Goal: Information Seeking & Learning: Learn about a topic

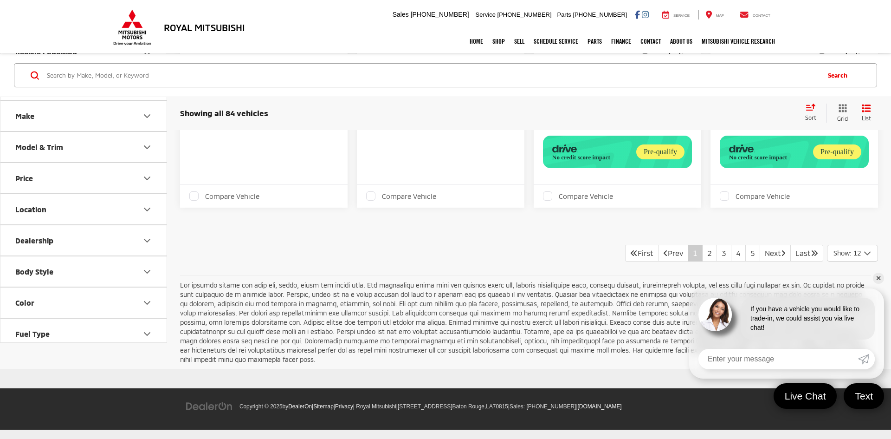
scroll to position [1365, 0]
click at [879, 278] on link "✕" at bounding box center [878, 277] width 11 height 11
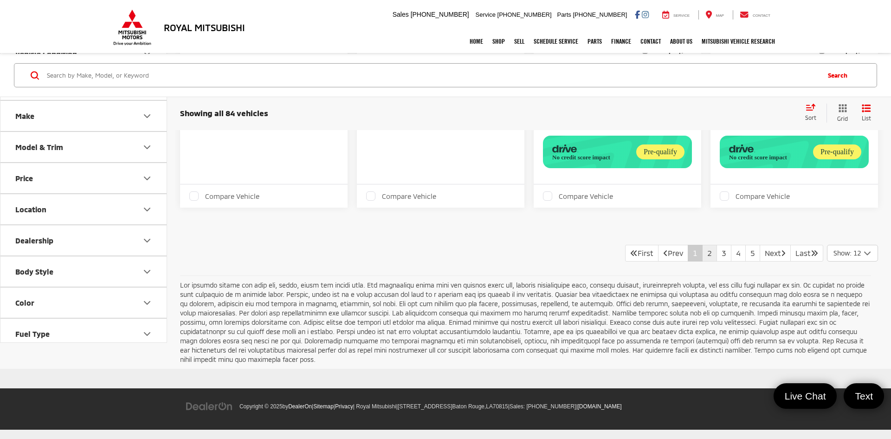
click at [702, 261] on link "2" at bounding box center [709, 253] width 15 height 17
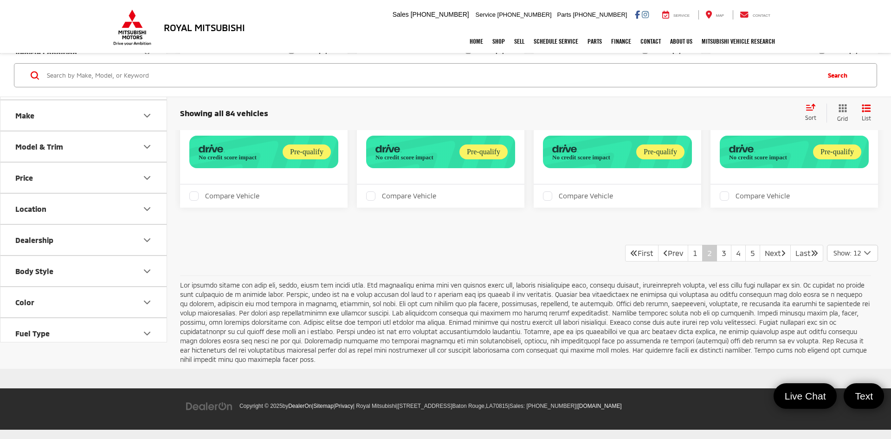
scroll to position [1490, 0]
click at [717, 261] on link "3" at bounding box center [724, 253] width 15 height 17
click at [731, 261] on link "4" at bounding box center [738, 253] width 15 height 17
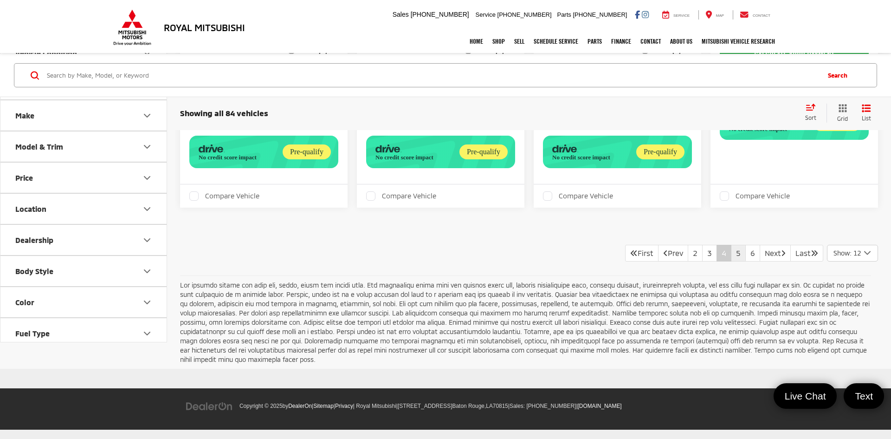
scroll to position [1502, 0]
click at [731, 259] on link "5" at bounding box center [738, 253] width 15 height 17
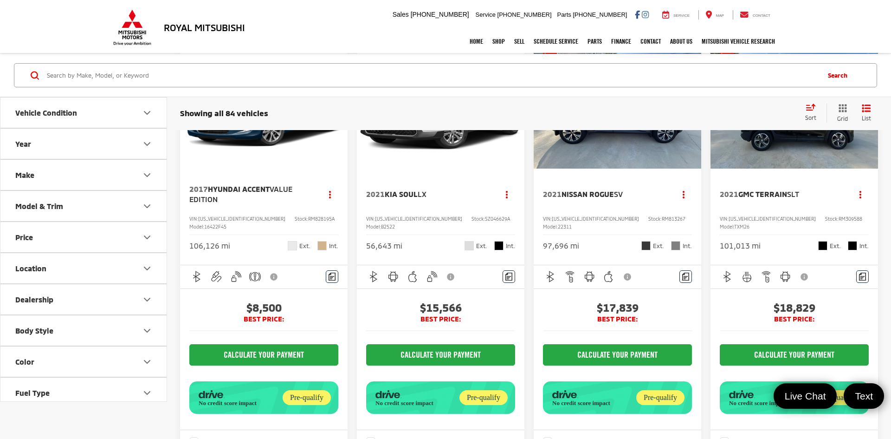
scroll to position [569, 0]
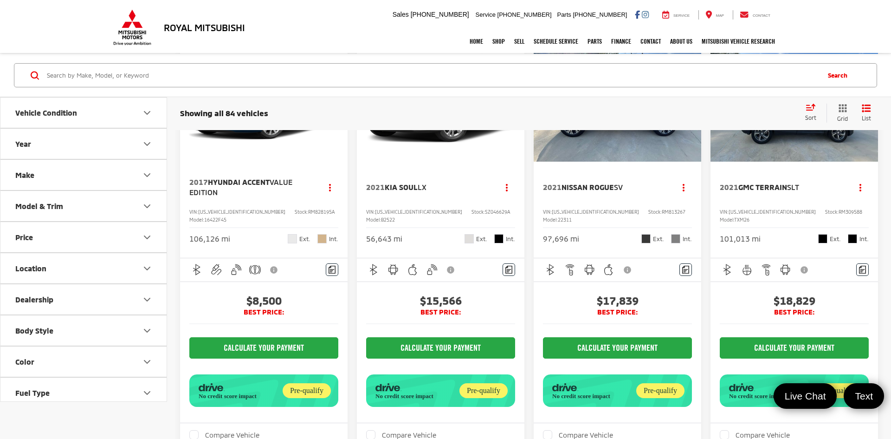
click at [469, 162] on img "2021 Kia Soul LX 0" at bounding box center [440, 98] width 169 height 127
